Goal: Task Accomplishment & Management: Manage account settings

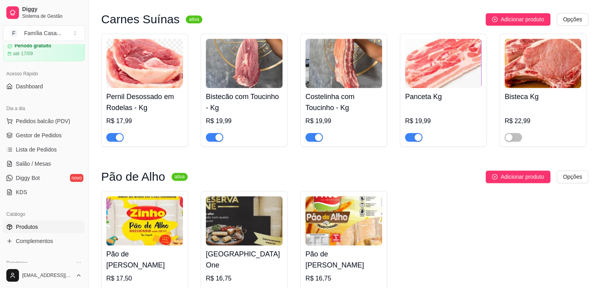
scroll to position [948, 0]
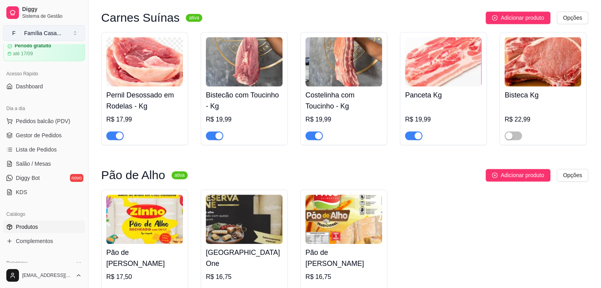
click at [76, 32] on button "F Família Casa ..." at bounding box center [44, 33] width 82 height 16
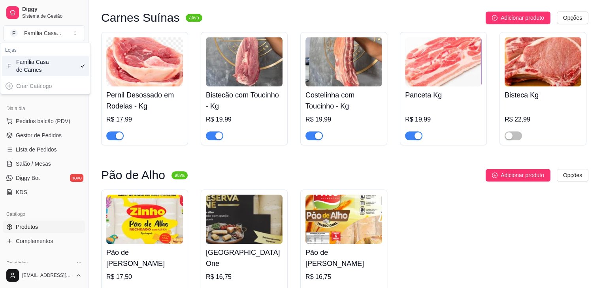
click at [60, 99] on div "Dia a dia Pedidos balcão (PDV) Gestor de Pedidos Lista de Pedidos Salão / Mesas…" at bounding box center [44, 150] width 88 height 103
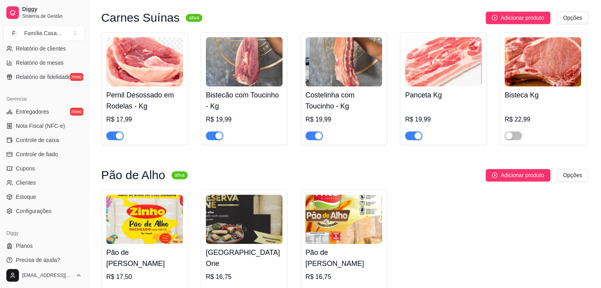
scroll to position [280, 0]
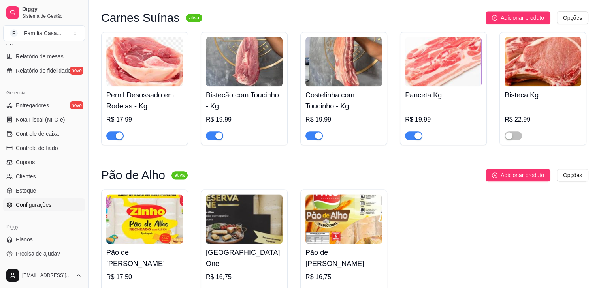
click at [36, 203] on span "Configurações" at bounding box center [34, 205] width 36 height 8
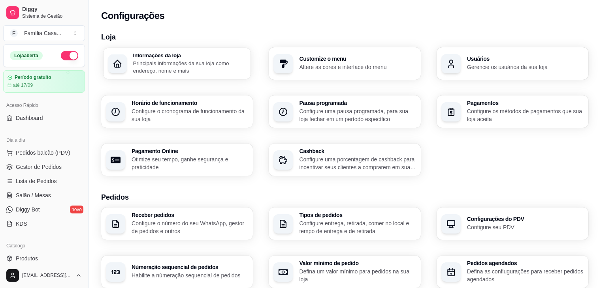
click at [190, 61] on p "Principais informações da sua loja como endereço, nome e mais" at bounding box center [189, 66] width 113 height 15
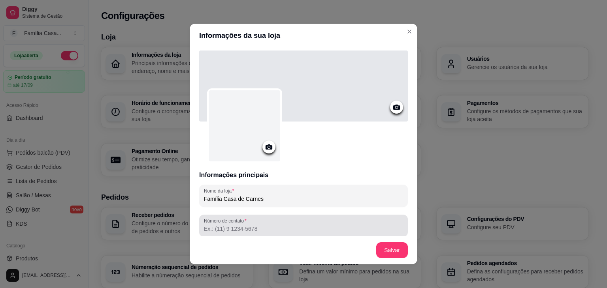
click at [224, 224] on label "Número de contato" at bounding box center [226, 221] width 45 height 7
click at [224, 225] on input "Número de contato" at bounding box center [303, 229] width 199 height 8
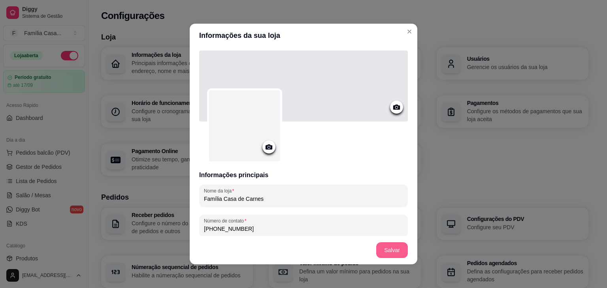
type input "(74) 9 8812-9401"
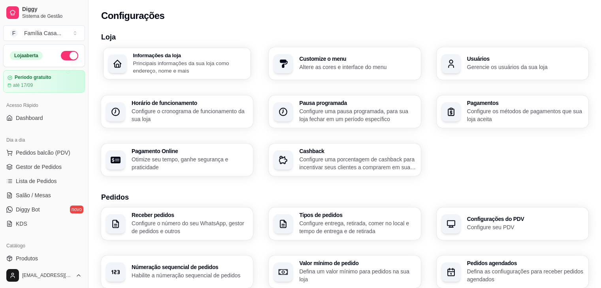
click at [202, 69] on p "Principais informações da sua loja como endereço, nome e mais" at bounding box center [189, 66] width 113 height 15
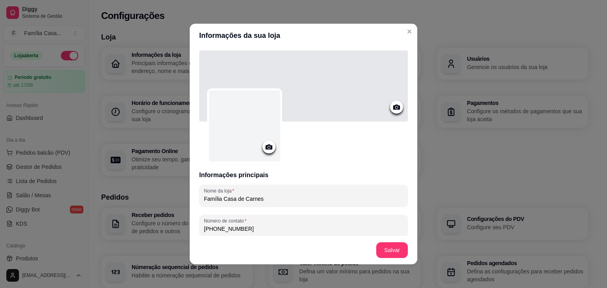
click at [392, 106] on icon at bounding box center [396, 107] width 9 height 9
click at [390, 101] on div at bounding box center [396, 107] width 13 height 13
click at [392, 104] on icon at bounding box center [396, 107] width 9 height 9
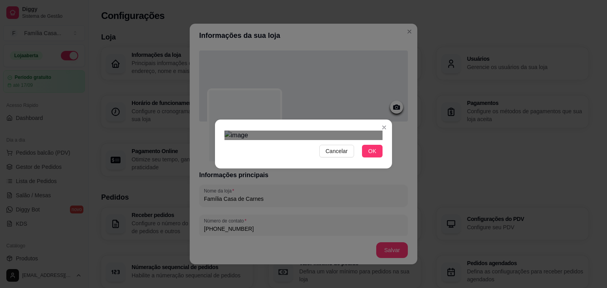
click at [369, 131] on div at bounding box center [303, 135] width 158 height 9
click at [306, 193] on div "Use the arrow keys to move the crop selection area" at bounding box center [301, 216] width 141 height 47
click at [376, 161] on div "Cancelar OK" at bounding box center [303, 144] width 177 height 33
click at [228, 140] on div at bounding box center [303, 135] width 158 height 9
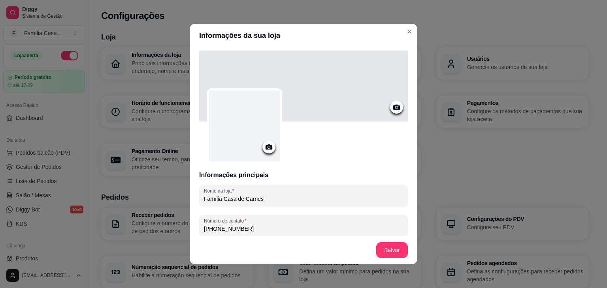
click at [265, 144] on icon at bounding box center [268, 147] width 9 height 9
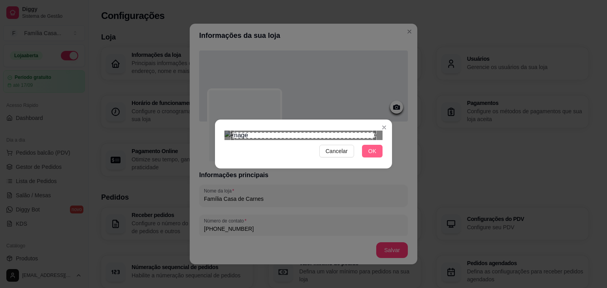
click at [368, 156] on span "OK" at bounding box center [372, 151] width 8 height 9
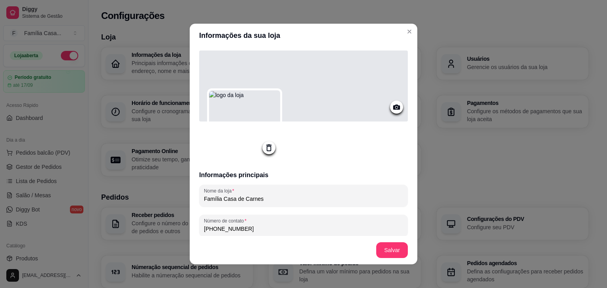
click at [392, 105] on icon at bounding box center [396, 107] width 9 height 9
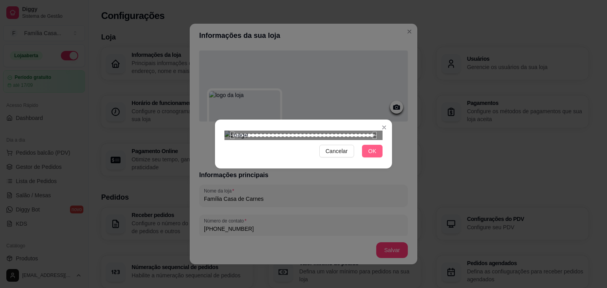
click at [376, 156] on span "OK" at bounding box center [372, 151] width 8 height 9
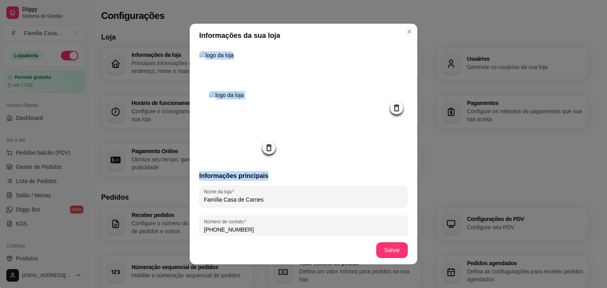
drag, startPoint x: 387, startPoint y: 166, endPoint x: 363, endPoint y: 141, distance: 34.1
click at [363, 141] on div "Informações principais Nome da loja Família Casa de Carnes Número de contato (7…" at bounding box center [303, 141] width 227 height 189
click at [392, 105] on icon at bounding box center [396, 107] width 9 height 9
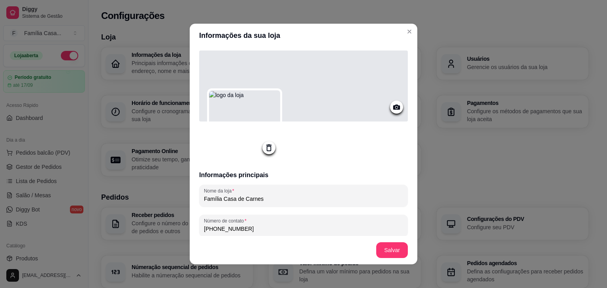
click at [392, 104] on icon at bounding box center [396, 107] width 9 height 9
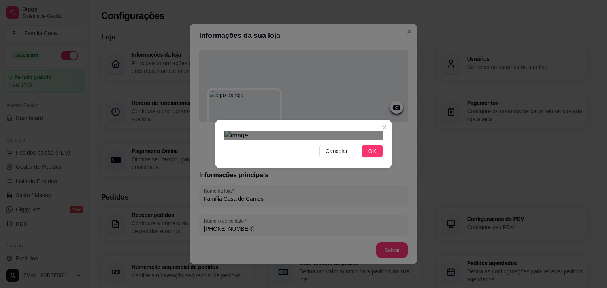
click at [377, 140] on div at bounding box center [303, 135] width 158 height 9
click at [277, 197] on div "Use the arrow keys to move the crop selection area" at bounding box center [305, 221] width 145 height 48
click at [373, 156] on span "OK" at bounding box center [372, 151] width 8 height 9
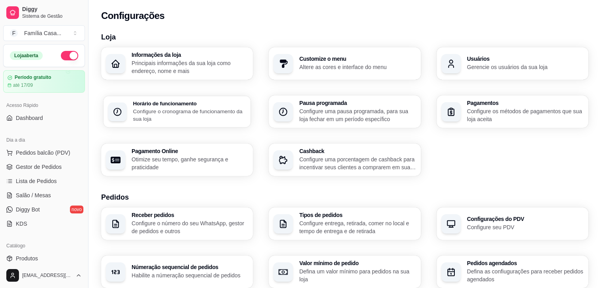
click at [169, 103] on h3 "Horário de funcionamento" at bounding box center [189, 104] width 113 height 6
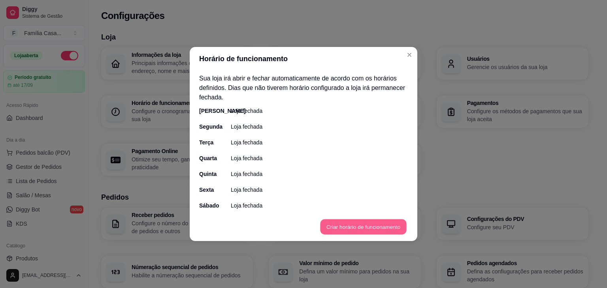
click at [357, 225] on button "Criar horário de funcionamento" at bounding box center [363, 227] width 86 height 15
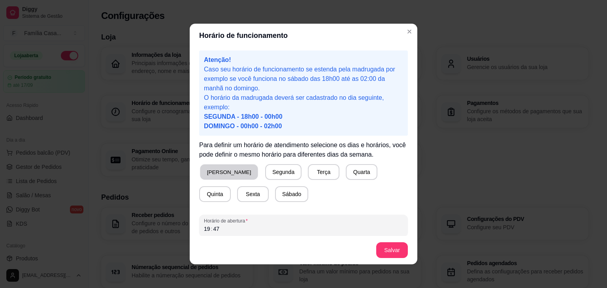
click at [220, 173] on button "Domingo" at bounding box center [229, 172] width 58 height 15
click at [252, 226] on div "19 : 47" at bounding box center [303, 228] width 199 height 9
click at [206, 229] on div "10" at bounding box center [207, 229] width 8 height 8
click at [379, 250] on button "Salvar" at bounding box center [391, 250] width 31 height 15
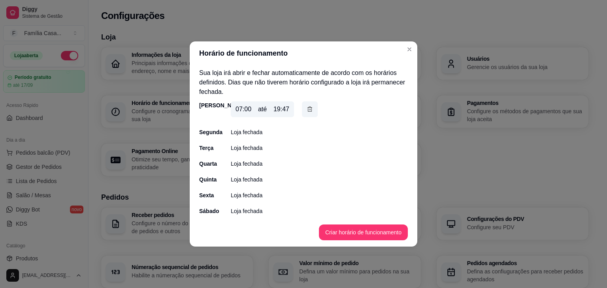
click at [285, 109] on div "19:47" at bounding box center [281, 109] width 16 height 9
click at [310, 109] on icon "button" at bounding box center [309, 109] width 6 height 8
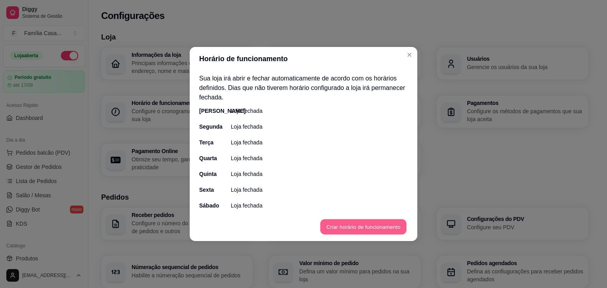
click at [370, 228] on button "Criar horário de funcionamento" at bounding box center [363, 227] width 86 height 15
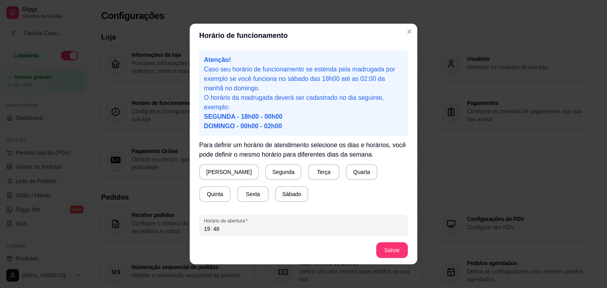
scroll to position [39, 0]
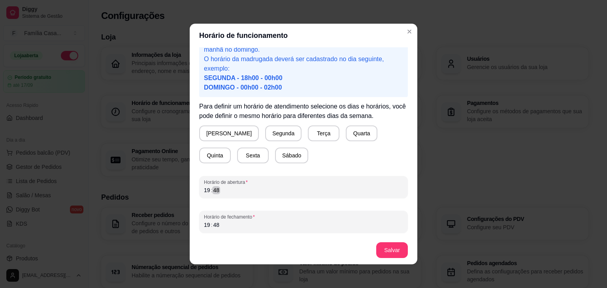
click at [218, 190] on div "19 : 48" at bounding box center [303, 190] width 199 height 9
click at [205, 188] on div "19" at bounding box center [207, 190] width 8 height 8
click at [214, 225] on div "48" at bounding box center [216, 225] width 8 height 8
click at [210, 225] on div ":" at bounding box center [211, 225] width 3 height 8
click at [378, 253] on button "Salvar" at bounding box center [391, 250] width 31 height 15
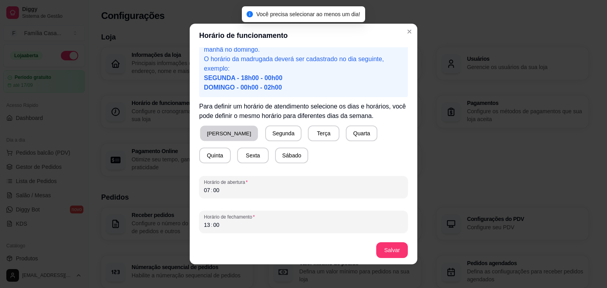
click at [222, 127] on button "Domingo" at bounding box center [229, 133] width 58 height 15
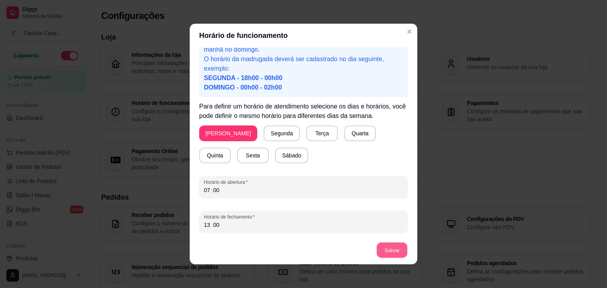
click at [382, 251] on button "Salvar" at bounding box center [391, 250] width 31 height 15
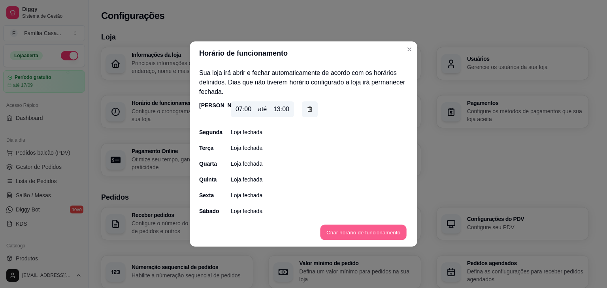
click at [349, 230] on button "Criar horário de funcionamento" at bounding box center [363, 232] width 86 height 15
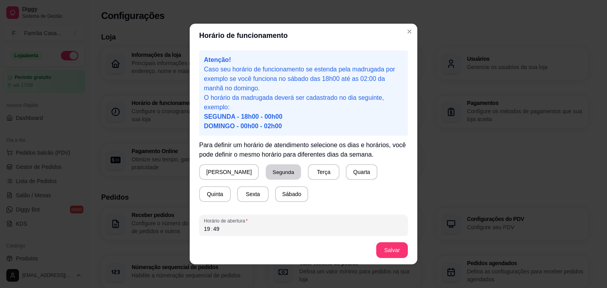
click at [266, 173] on button "Segunda" at bounding box center [283, 172] width 35 height 15
click at [216, 229] on div "49" at bounding box center [216, 229] width 8 height 8
click at [204, 230] on div "19" at bounding box center [207, 229] width 8 height 8
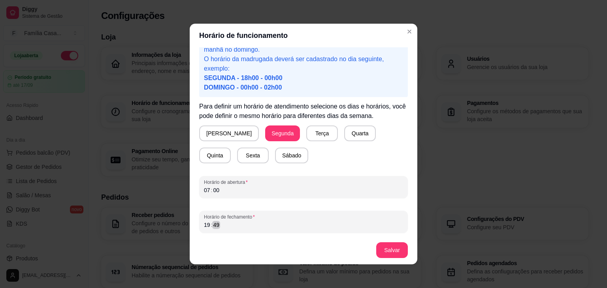
click at [216, 225] on div "49" at bounding box center [216, 225] width 8 height 8
click at [206, 225] on div "19" at bounding box center [207, 225] width 8 height 8
click at [283, 221] on div "18 : 00" at bounding box center [303, 224] width 199 height 9
click at [306, 133] on button "Terça" at bounding box center [321, 133] width 31 height 15
click at [344, 134] on button "Quarta" at bounding box center [359, 133] width 31 height 15
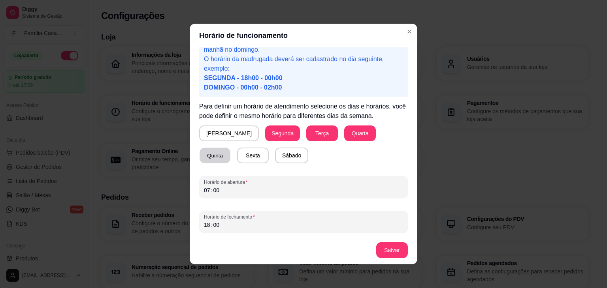
click at [230, 148] on button "Quinta" at bounding box center [214, 155] width 31 height 15
click at [237, 151] on button "Sexta" at bounding box center [252, 155] width 31 height 15
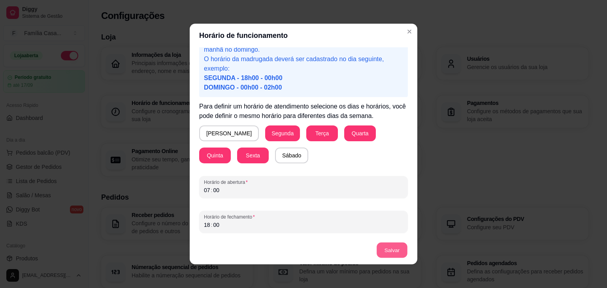
click at [394, 254] on button "Salvar" at bounding box center [391, 250] width 31 height 15
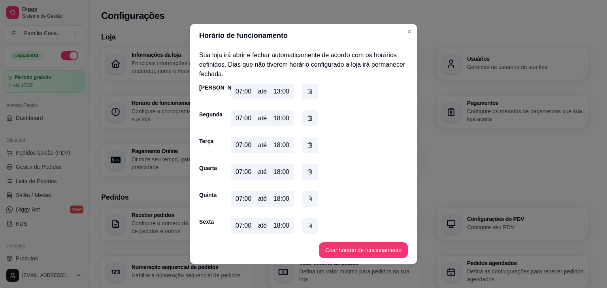
scroll to position [20, 0]
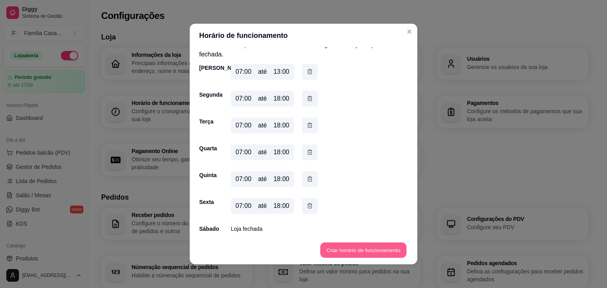
click at [334, 251] on button "Criar horário de funcionamento" at bounding box center [363, 250] width 86 height 15
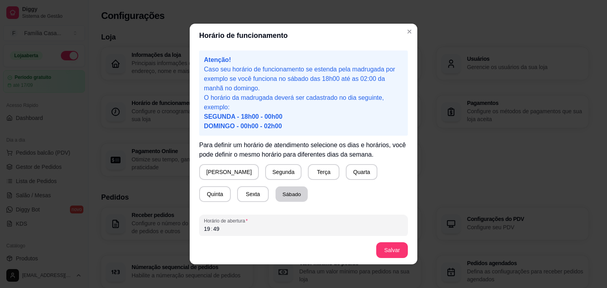
click at [275, 190] on button "Sábado" at bounding box center [291, 194] width 32 height 15
click at [221, 229] on div "19 : 49" at bounding box center [303, 228] width 199 height 9
click at [206, 229] on div "19" at bounding box center [207, 229] width 8 height 8
click at [206, 229] on div "00" at bounding box center [207, 229] width 8 height 8
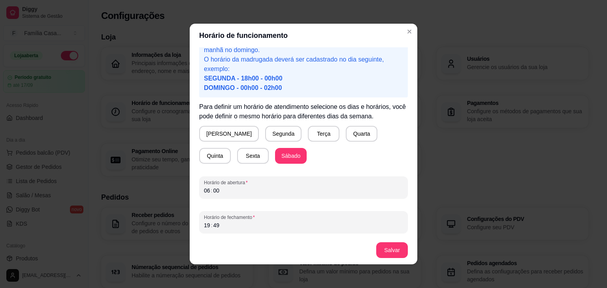
scroll to position [39, 0]
click at [213, 225] on div "49" at bounding box center [216, 225] width 8 height 8
click at [204, 225] on div "19" at bounding box center [207, 225] width 8 height 8
click at [396, 247] on button "Salvar" at bounding box center [392, 250] width 32 height 16
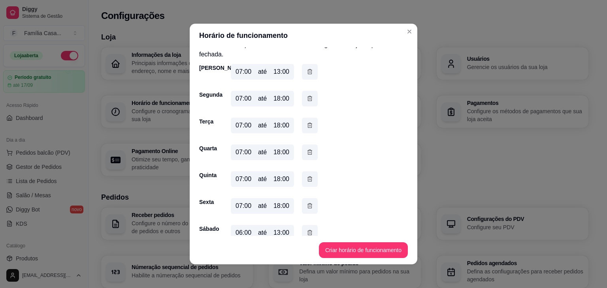
scroll to position [31, 0]
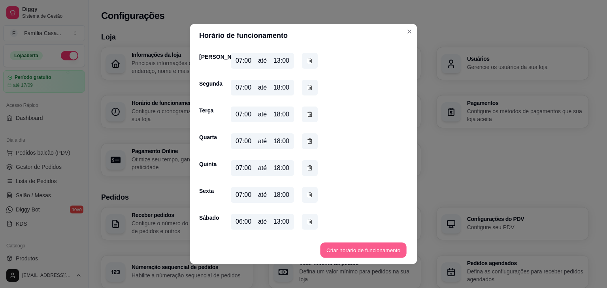
click at [388, 250] on button "Criar horário de funcionamento" at bounding box center [363, 250] width 86 height 15
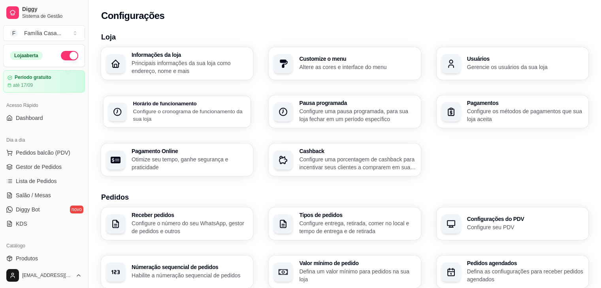
click at [221, 107] on p "Configure o cronograma de funcionamento da sua loja" at bounding box center [189, 114] width 113 height 15
click at [182, 160] on p "Otimize seu tempo, ganhe segurança e praticidade" at bounding box center [189, 163] width 113 height 15
select select "4.98"
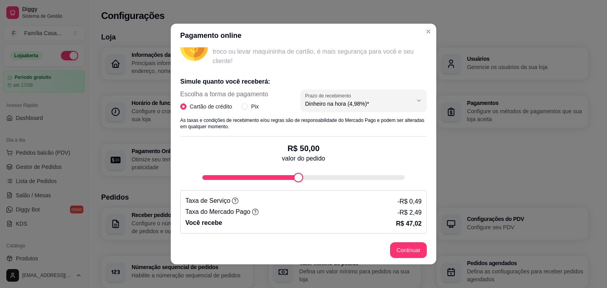
scroll to position [129, 0]
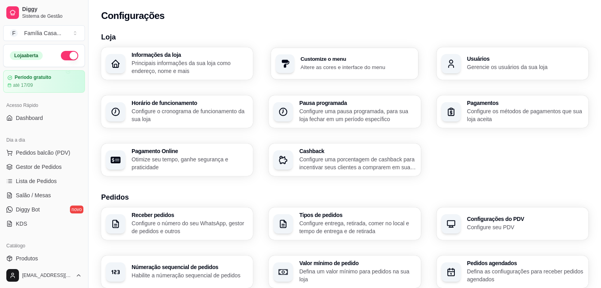
click at [374, 64] on p "Altere as cores e interface do menu" at bounding box center [357, 67] width 113 height 8
click at [359, 111] on p "Configure uma pausa programada, para sua loja fechar em um período específico" at bounding box center [357, 114] width 113 height 15
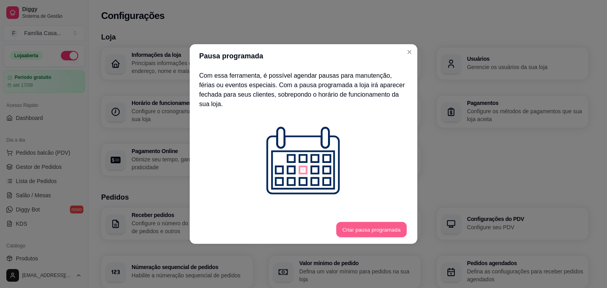
click at [365, 228] on button "Criar pausa programada" at bounding box center [371, 229] width 70 height 15
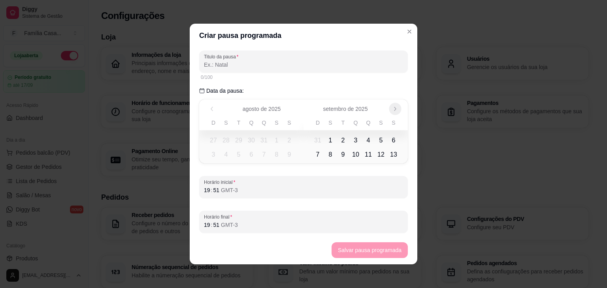
click at [392, 107] on icon "Próximo" at bounding box center [395, 109] width 6 height 6
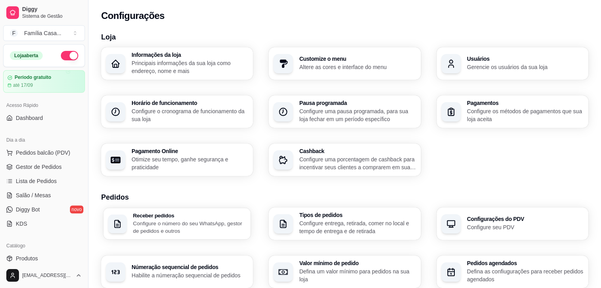
click at [185, 224] on p "Configure o número do seu WhatsApp, gestor de pedidos e outros" at bounding box center [189, 227] width 113 height 15
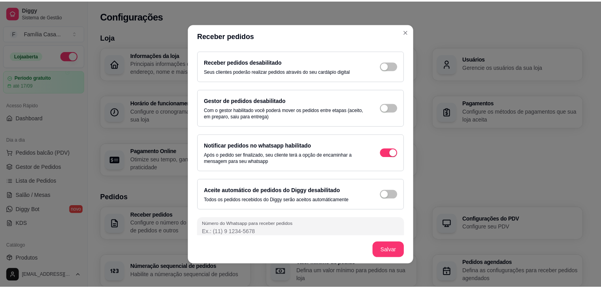
scroll to position [6, 0]
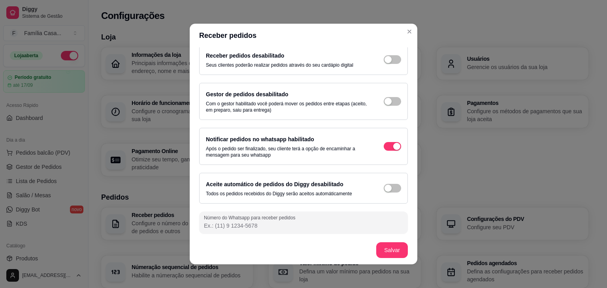
click at [259, 224] on input "Número do Whatsapp para receber pedidos" at bounding box center [303, 226] width 199 height 8
type input "(74) 9 8812-9401"
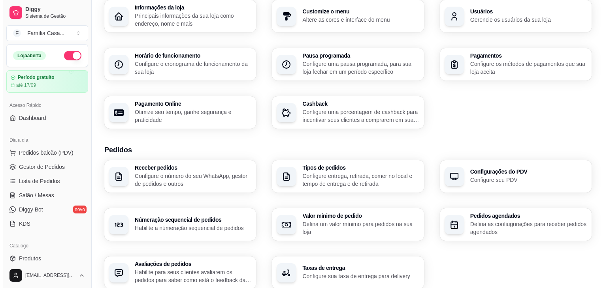
scroll to position [63, 0]
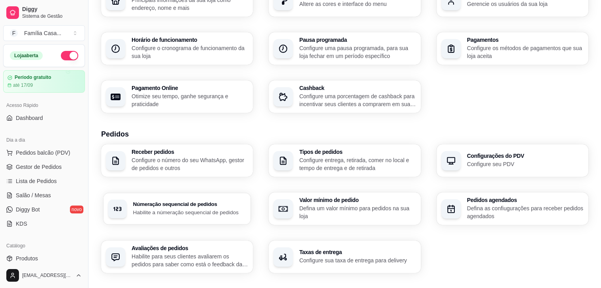
click at [179, 207] on h3 "Númeração sequencial de pedidos" at bounding box center [189, 205] width 113 height 6
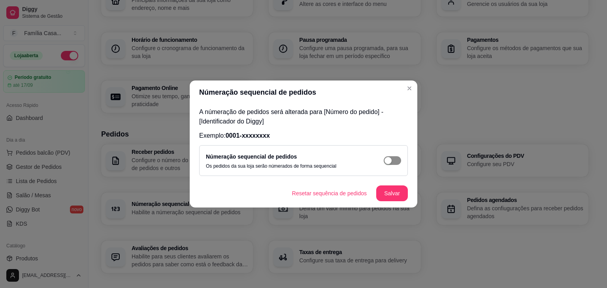
click at [387, 161] on div "button" at bounding box center [387, 160] width 7 height 7
click at [389, 193] on button "Salvar" at bounding box center [392, 194] width 32 height 16
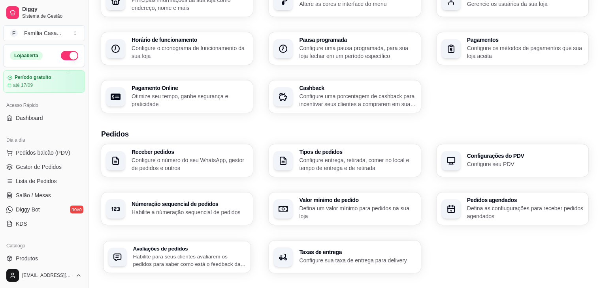
click at [203, 259] on p "Habilite para seus clientes avaliarem os pedidos para saber como está o feedbac…" at bounding box center [189, 260] width 113 height 15
click at [355, 161] on p "Configure entrega, retirada, comer no local e tempo de entrega e de retirada" at bounding box center [357, 163] width 113 height 15
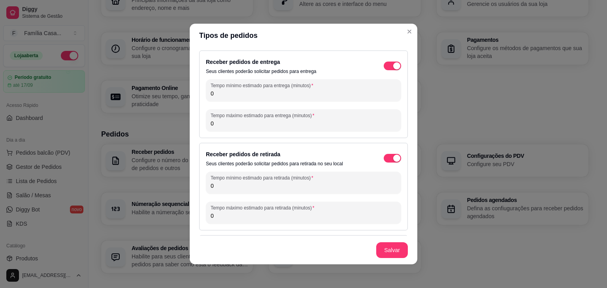
click at [213, 94] on input "0" at bounding box center [303, 94] width 186 height 8
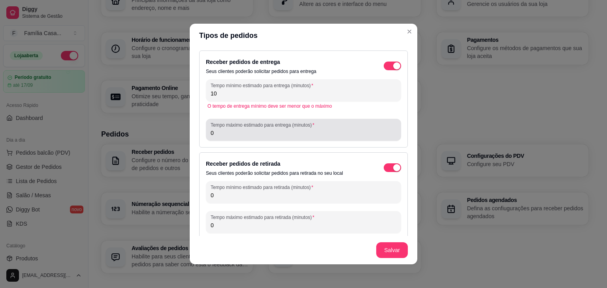
type input "10"
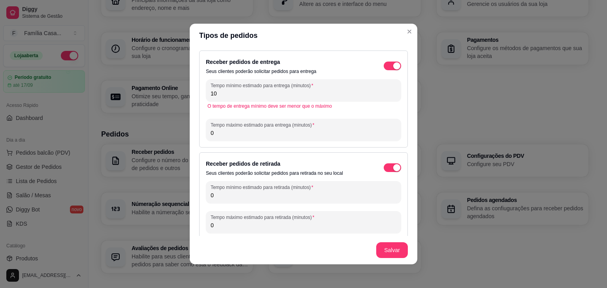
click at [212, 135] on input "0" at bounding box center [303, 133] width 186 height 8
type input "40"
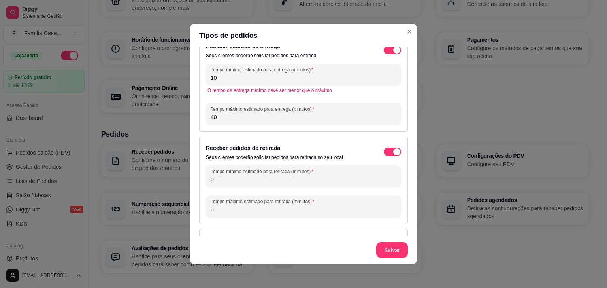
scroll to position [32, 0]
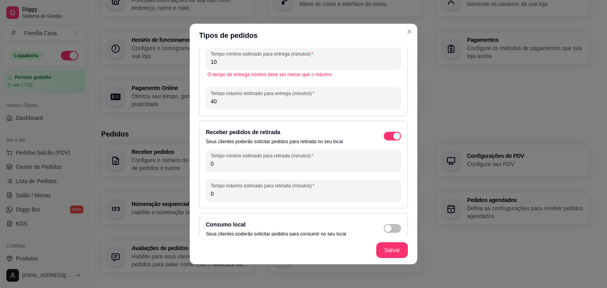
click at [216, 166] on input "0" at bounding box center [303, 164] width 186 height 8
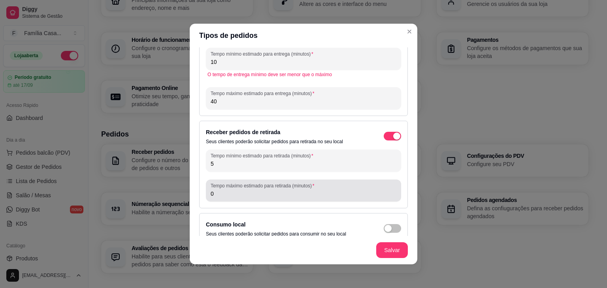
type input "5"
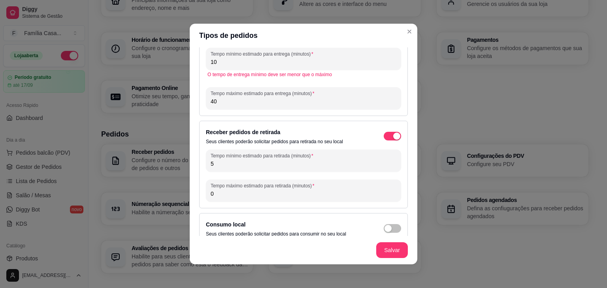
click at [212, 197] on input "0" at bounding box center [303, 194] width 186 height 8
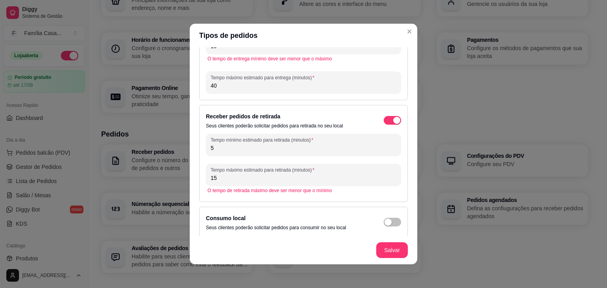
scroll to position [52, 0]
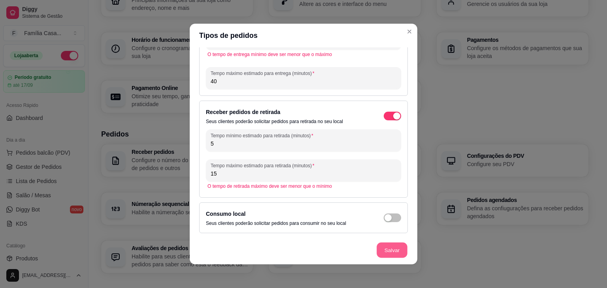
click at [382, 250] on button "Salvar" at bounding box center [391, 250] width 31 height 15
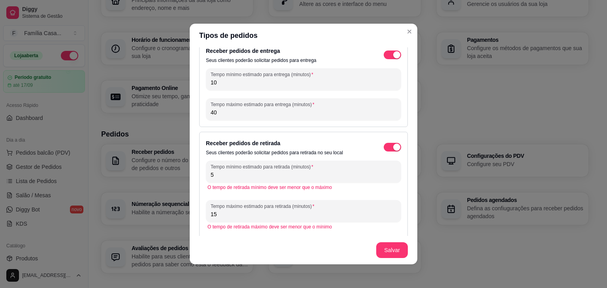
scroll to position [0, 0]
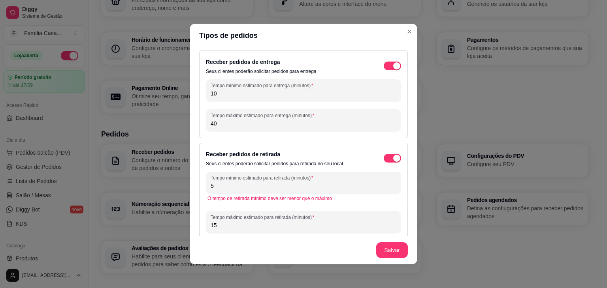
click at [220, 223] on input "15" at bounding box center [303, 226] width 186 height 8
type input "10"
click at [385, 252] on button "Salvar" at bounding box center [392, 250] width 32 height 16
click at [245, 93] on input "10" at bounding box center [303, 94] width 186 height 8
click at [245, 126] on input "40" at bounding box center [303, 124] width 186 height 8
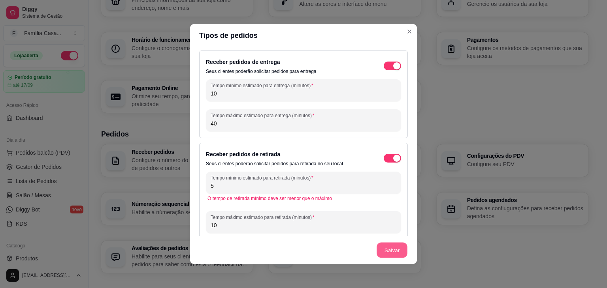
click at [394, 251] on button "Salvar" at bounding box center [391, 250] width 31 height 15
click at [215, 94] on input "10" at bounding box center [303, 94] width 186 height 8
type input "1"
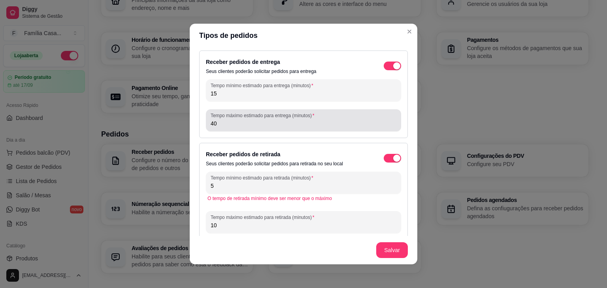
type input "15"
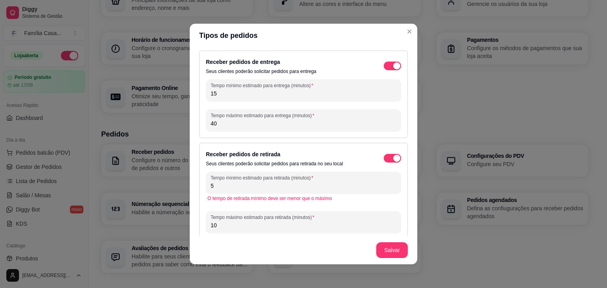
click at [223, 127] on input "40" at bounding box center [303, 124] width 186 height 8
click at [395, 247] on button "Salvar" at bounding box center [391, 250] width 31 height 15
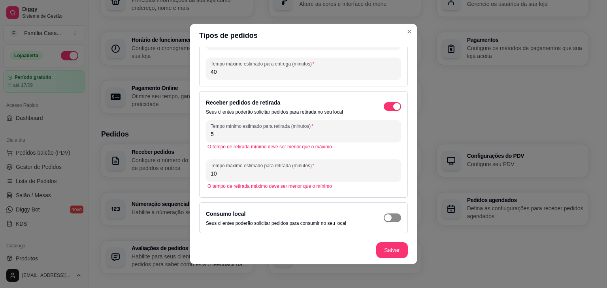
click at [383, 19] on span "button" at bounding box center [391, 14] width 17 height 9
click at [389, 244] on button "Salvar" at bounding box center [391, 250] width 31 height 15
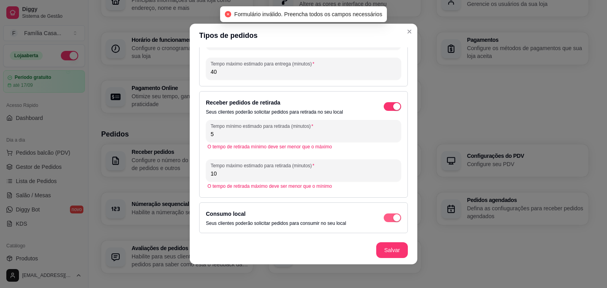
click at [393, 18] on div "button" at bounding box center [396, 14] width 7 height 7
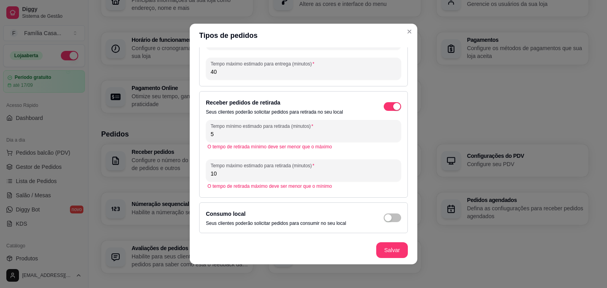
click at [227, 173] on input "10" at bounding box center [303, 174] width 186 height 8
type input "1"
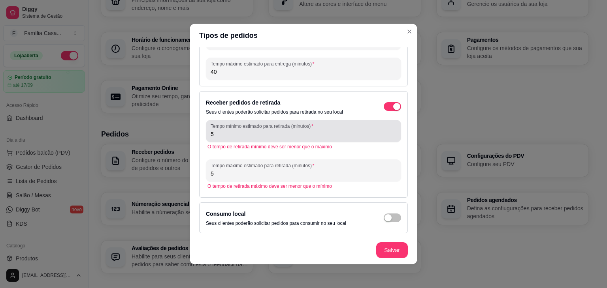
type input "5"
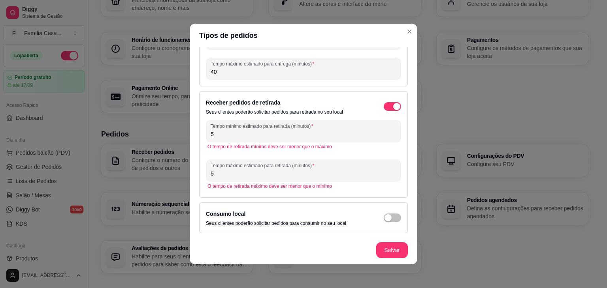
click at [216, 137] on input "5" at bounding box center [303, 134] width 186 height 8
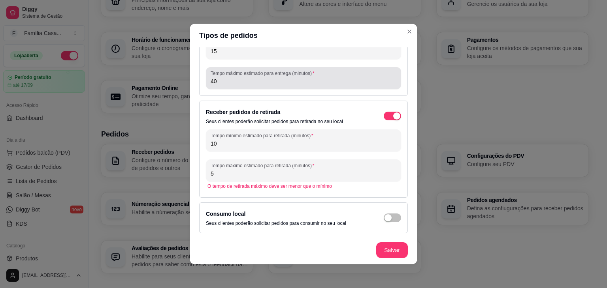
type input "10"
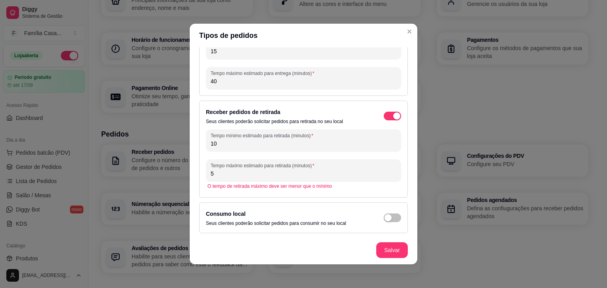
click at [218, 79] on input "40" at bounding box center [303, 81] width 186 height 8
type input "4"
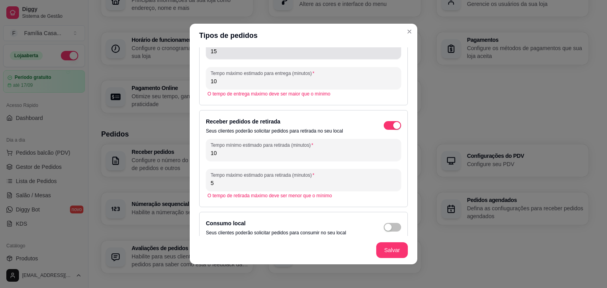
type input "10"
click at [218, 57] on div "Tempo mínimo estimado para entrega (minutos) 15" at bounding box center [303, 48] width 195 height 22
type input "1"
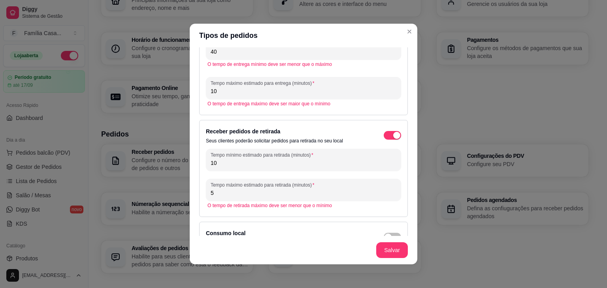
scroll to position [0, 0]
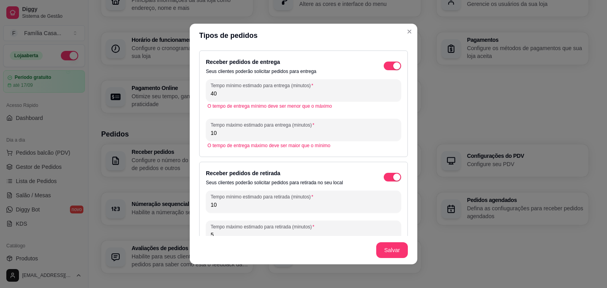
click at [222, 92] on input "40" at bounding box center [303, 94] width 186 height 8
type input "4"
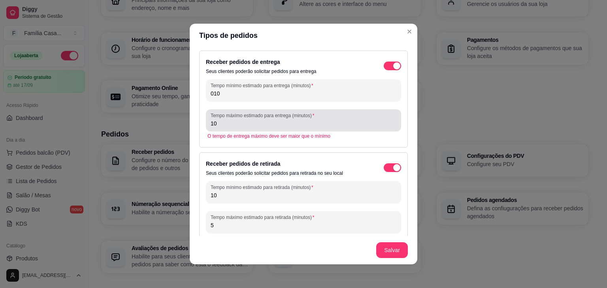
type input "010"
click at [234, 128] on div "Tempo máximo estimado para entrega (minutos) 10" at bounding box center [303, 120] width 195 height 22
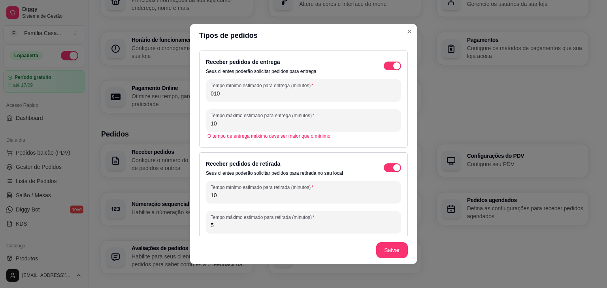
type input "1"
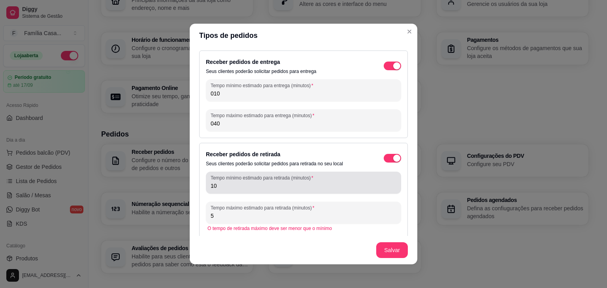
type input "040"
click at [235, 192] on div "Tempo mínimo estimado para retirada (minutos) 10" at bounding box center [303, 183] width 195 height 22
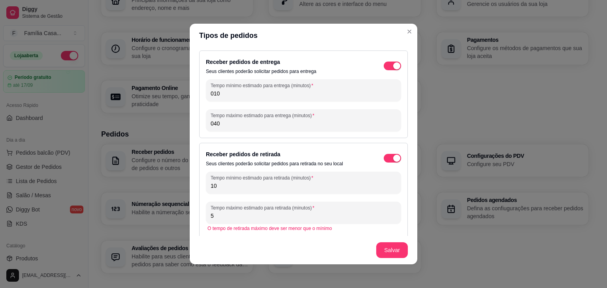
type input "1"
type input "0"
type input "010"
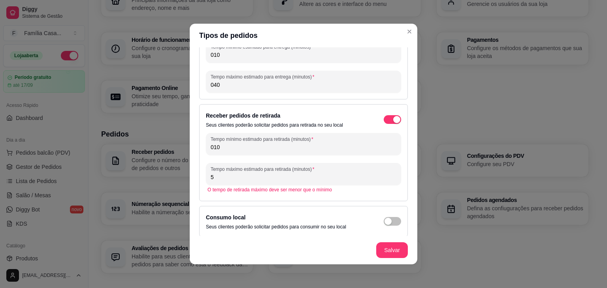
scroll to position [42, 0]
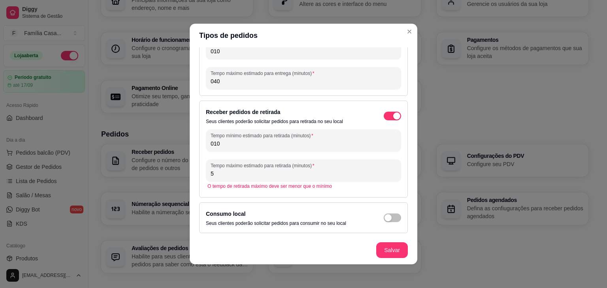
click at [216, 173] on input "5" at bounding box center [303, 174] width 186 height 8
type input "015"
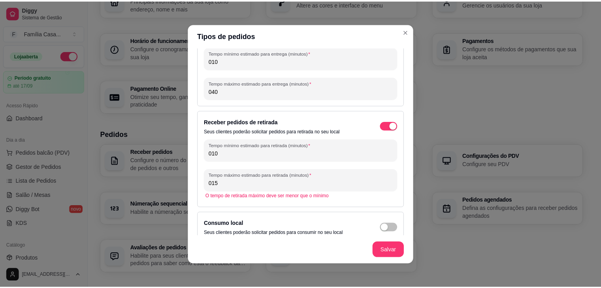
scroll to position [0, 0]
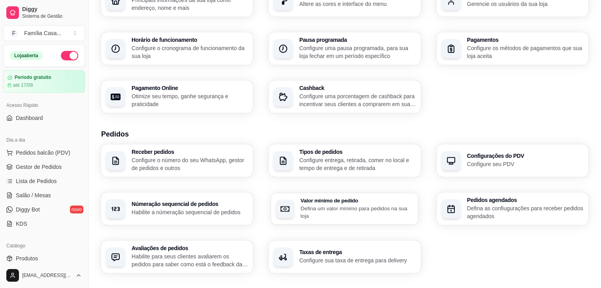
click at [342, 207] on p "Defina um valor mínimo para pedidos na sua loja" at bounding box center [357, 212] width 113 height 15
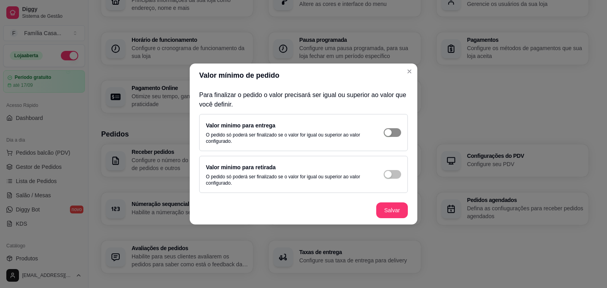
click at [393, 132] on button "button" at bounding box center [391, 132] width 17 height 9
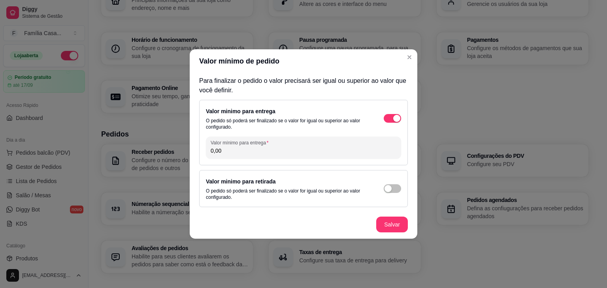
click at [226, 152] on input "0,00" at bounding box center [303, 151] width 186 height 8
type input "20,00"
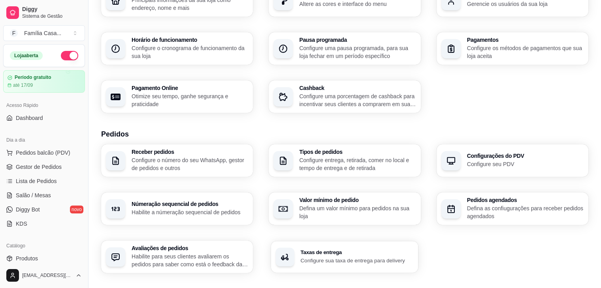
click at [349, 259] on p "Configure sua taxa de entrega para delivery" at bounding box center [357, 261] width 113 height 8
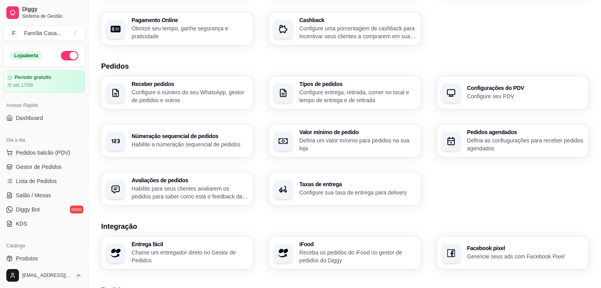
scroll to position [131, 0]
click at [526, 97] on p "Configure seu PDV" at bounding box center [524, 96] width 113 height 8
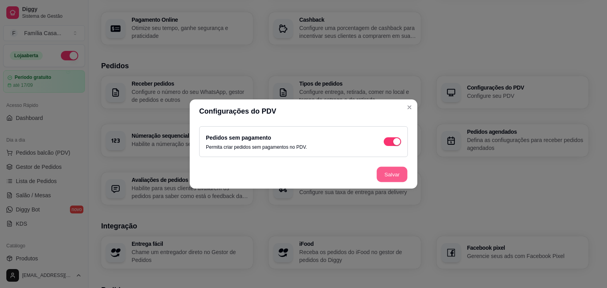
click at [392, 174] on button "Salvar" at bounding box center [391, 174] width 31 height 15
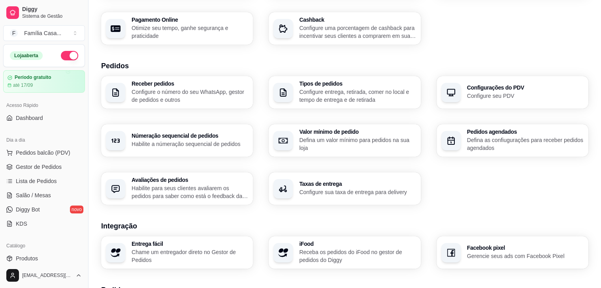
click at [481, 136] on p "Defina as confiugurações para receber pedidos agendados" at bounding box center [525, 144] width 116 height 16
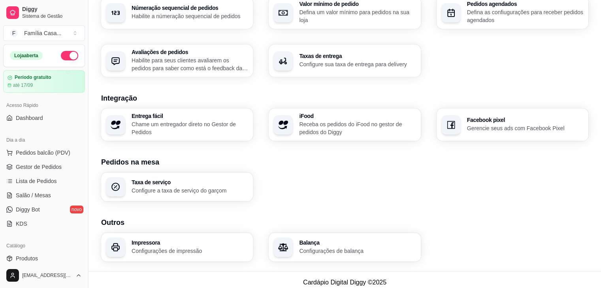
scroll to position [265, 0]
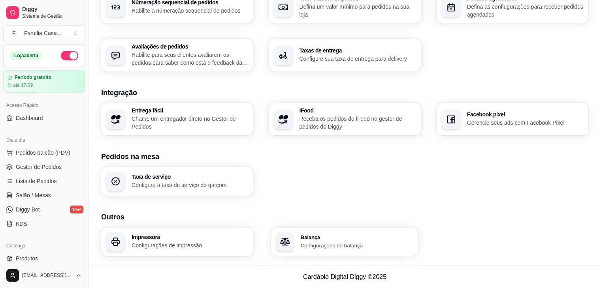
click at [305, 239] on h3 "Balança" at bounding box center [357, 238] width 113 height 6
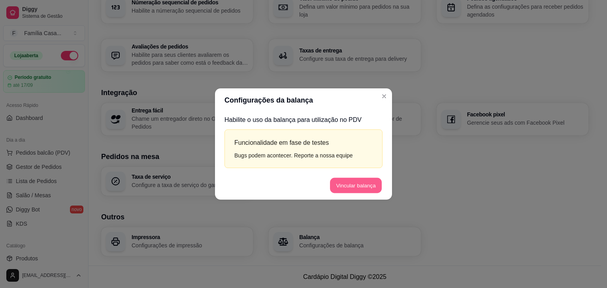
click at [363, 184] on button "Vincular balança" at bounding box center [356, 185] width 52 height 15
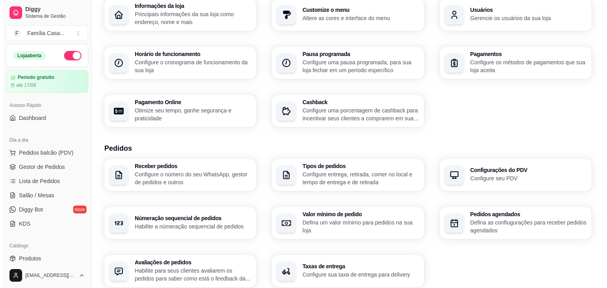
scroll to position [0, 0]
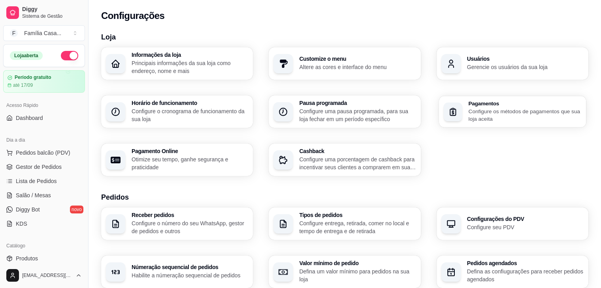
click at [483, 113] on p "Configure os métodos de pagamentos que sua loja aceita" at bounding box center [524, 114] width 113 height 15
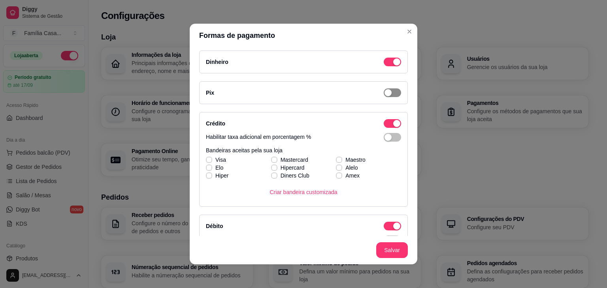
click at [393, 66] on div "button" at bounding box center [396, 61] width 7 height 7
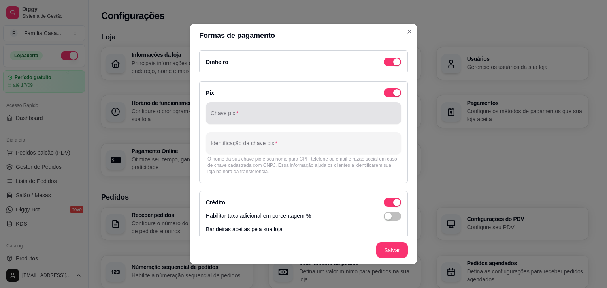
click at [221, 112] on div at bounding box center [303, 113] width 186 height 16
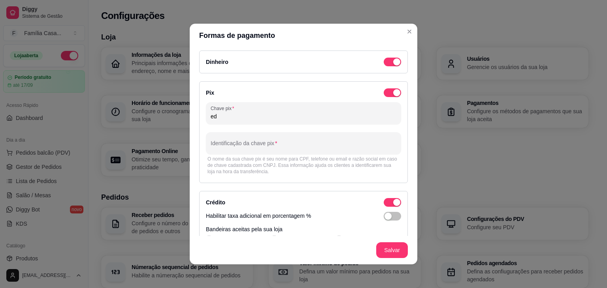
type input "e"
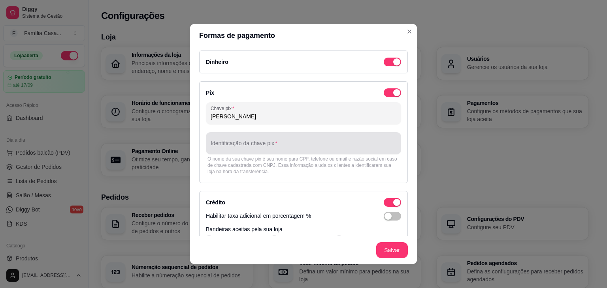
type input "Edi Carlos Machado dos Santos"
click at [227, 150] on div at bounding box center [303, 143] width 186 height 16
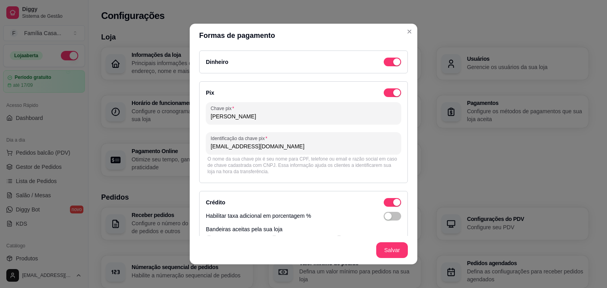
type input "paulacaipirao@gmail.com"
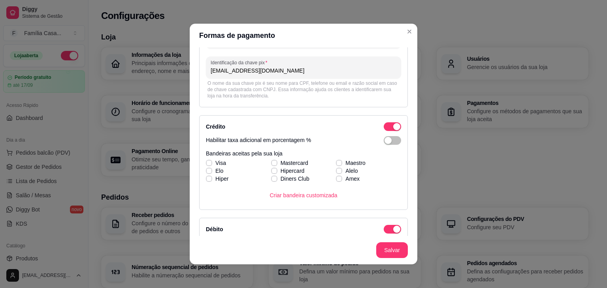
scroll to position [83, 0]
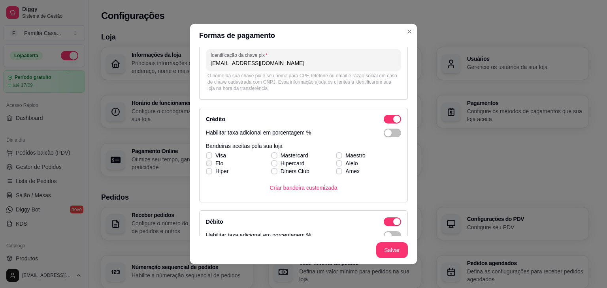
click at [206, 157] on label "Elo" at bounding box center [215, 163] width 24 height 14
click at [206, 165] on input "Elo" at bounding box center [207, 167] width 5 height 5
checkbox input "true"
click at [205, 152] on label "Visa" at bounding box center [216, 155] width 26 height 14
click at [205, 157] on input "Visa" at bounding box center [207, 159] width 5 height 5
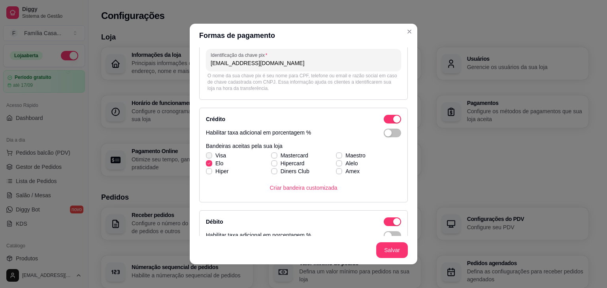
checkbox input "true"
click at [207, 170] on icon at bounding box center [209, 171] width 5 height 3
click at [207, 173] on input "Hiper" at bounding box center [207, 175] width 5 height 5
checkbox input "true"
click at [272, 154] on span at bounding box center [274, 155] width 6 height 6
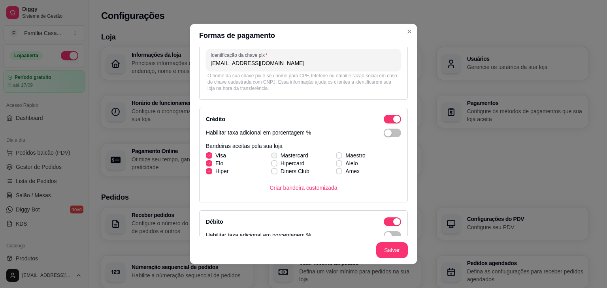
click at [272, 157] on input "Mastercard" at bounding box center [272, 159] width 5 height 5
checkbox input "true"
click at [272, 162] on span at bounding box center [274, 163] width 6 height 6
click at [272, 165] on input "Hipercard" at bounding box center [272, 167] width 5 height 5
checkbox input "true"
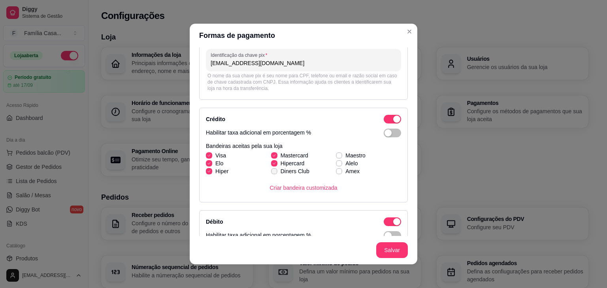
click at [272, 170] on span at bounding box center [274, 171] width 6 height 6
click at [272, 173] on input "Diners Club" at bounding box center [272, 175] width 5 height 5
checkbox input "true"
click at [334, 152] on label "Maestro" at bounding box center [350, 155] width 36 height 14
click at [335, 157] on input "Maestro" at bounding box center [337, 159] width 5 height 5
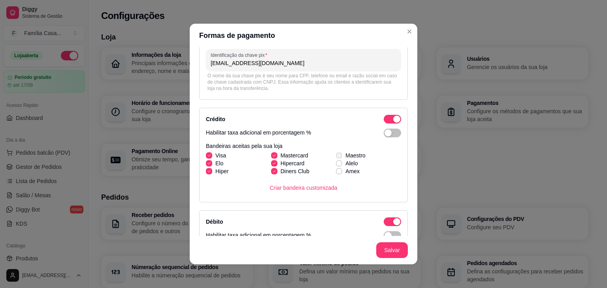
checkbox input "true"
click at [336, 161] on span at bounding box center [339, 163] width 6 height 6
click at [335, 165] on input "Alelo" at bounding box center [337, 167] width 5 height 5
checkbox input "true"
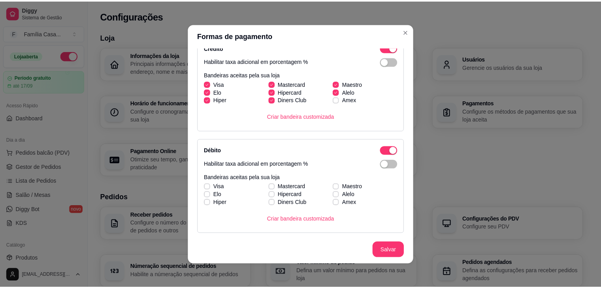
scroll to position [139, 0]
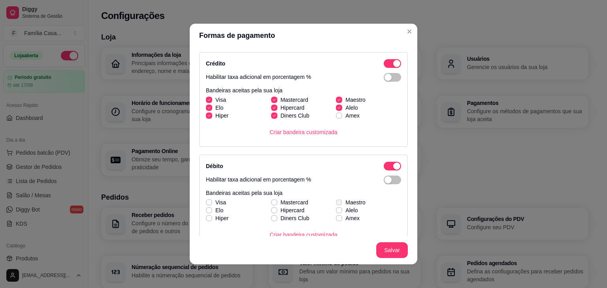
click at [337, 200] on label "Maestro" at bounding box center [350, 202] width 36 height 14
click at [337, 204] on input "Maestro" at bounding box center [337, 206] width 5 height 5
checkbox input "true"
click at [337, 209] on icon at bounding box center [339, 210] width 4 height 3
click at [335, 212] on input "Alelo" at bounding box center [337, 214] width 5 height 5
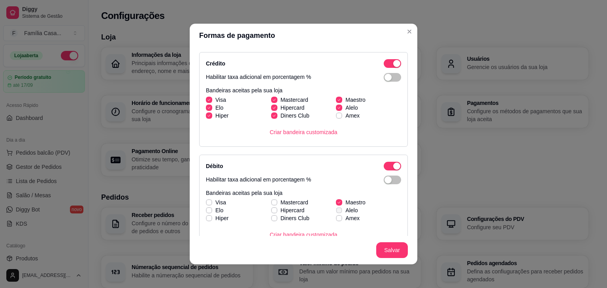
checkbox input "true"
click at [272, 219] on icon at bounding box center [274, 218] width 4 height 3
click at [270, 220] on input "Diners Club" at bounding box center [272, 222] width 5 height 5
checkbox input "true"
click at [268, 206] on label "Hipercard" at bounding box center [288, 210] width 40 height 14
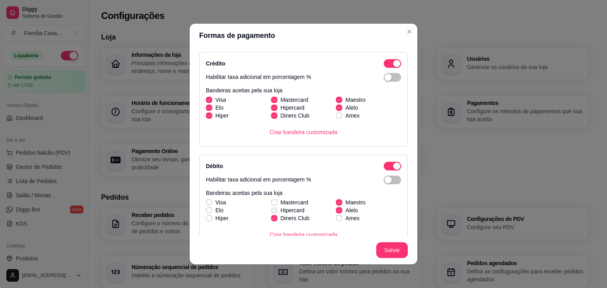
click at [270, 212] on input "Hipercard" at bounding box center [272, 214] width 5 height 5
checkbox input "true"
click at [271, 199] on span at bounding box center [274, 202] width 6 height 6
click at [270, 204] on input "Mastercard" at bounding box center [272, 206] width 5 height 5
checkbox input "true"
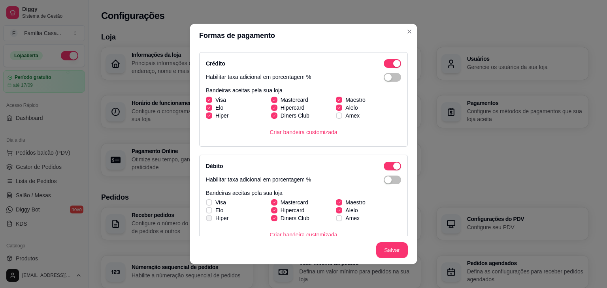
click at [207, 217] on icon at bounding box center [209, 218] width 4 height 3
click at [206, 220] on input "Hiper" at bounding box center [207, 222] width 5 height 5
checkbox input "true"
click at [206, 205] on label "Elo" at bounding box center [215, 210] width 24 height 14
click at [206, 212] on input "Elo" at bounding box center [207, 214] width 5 height 5
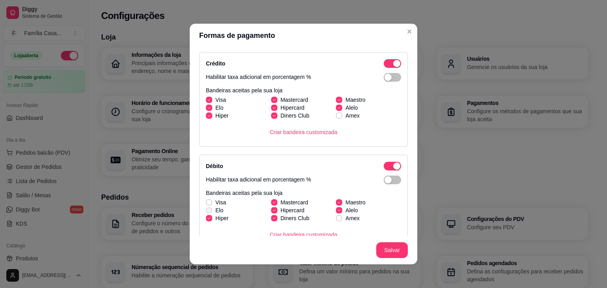
checkbox input "true"
click at [206, 199] on span at bounding box center [209, 202] width 6 height 6
click at [206, 204] on input "Visa" at bounding box center [207, 206] width 5 height 5
checkbox input "true"
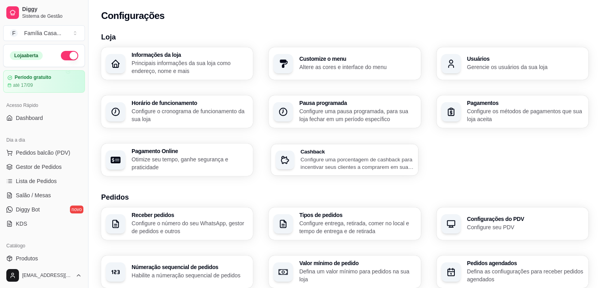
click at [390, 160] on p "Configure uma porcentagem de cashback para incentivar seus clientes a comprarem…" at bounding box center [357, 163] width 113 height 15
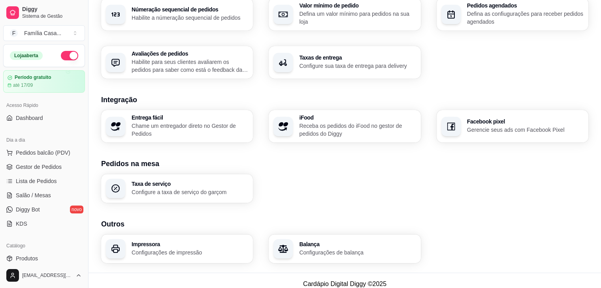
scroll to position [265, 0]
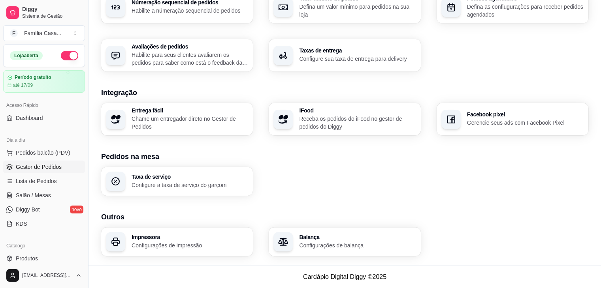
click at [33, 170] on span "Gestor de Pedidos" at bounding box center [39, 167] width 46 height 8
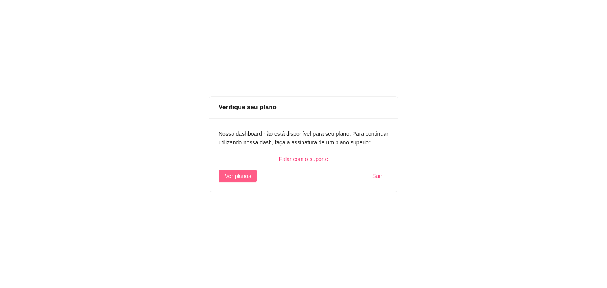
click at [231, 177] on span "Ver planos" at bounding box center [238, 176] width 26 height 9
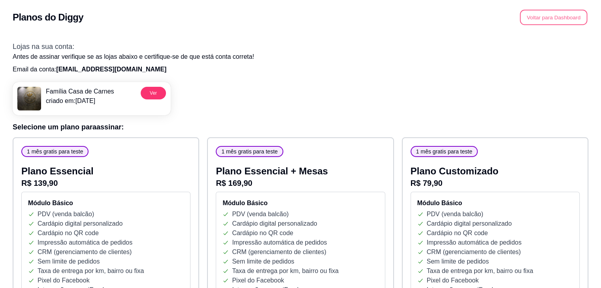
click at [546, 15] on button "Voltar para Dashboard" at bounding box center [554, 17] width 68 height 15
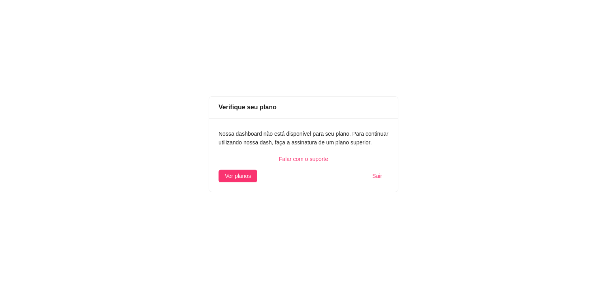
click at [376, 177] on span "Sair" at bounding box center [377, 176] width 10 height 9
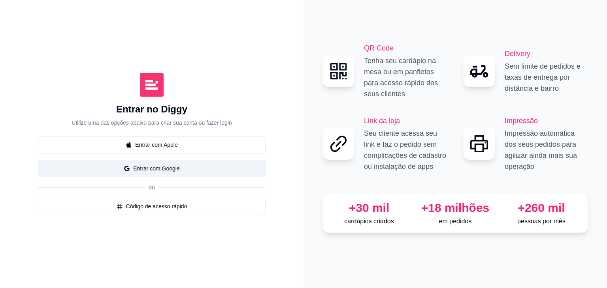
click at [167, 171] on button "Entrar com Google" at bounding box center [151, 168] width 227 height 17
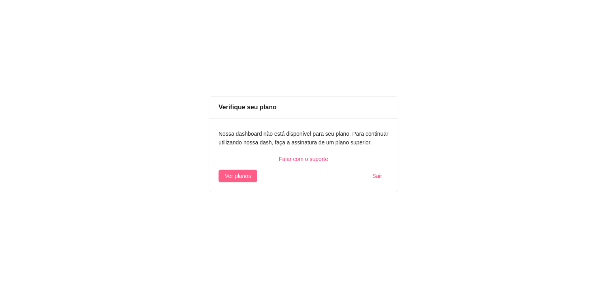
click at [246, 171] on button "Ver planos" at bounding box center [237, 176] width 39 height 13
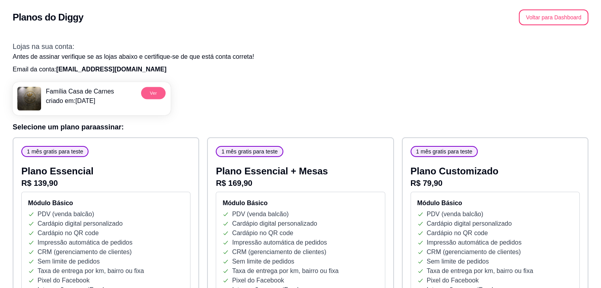
click at [156, 92] on button "Ver" at bounding box center [153, 93] width 24 height 12
